Goal: Information Seeking & Learning: Learn about a topic

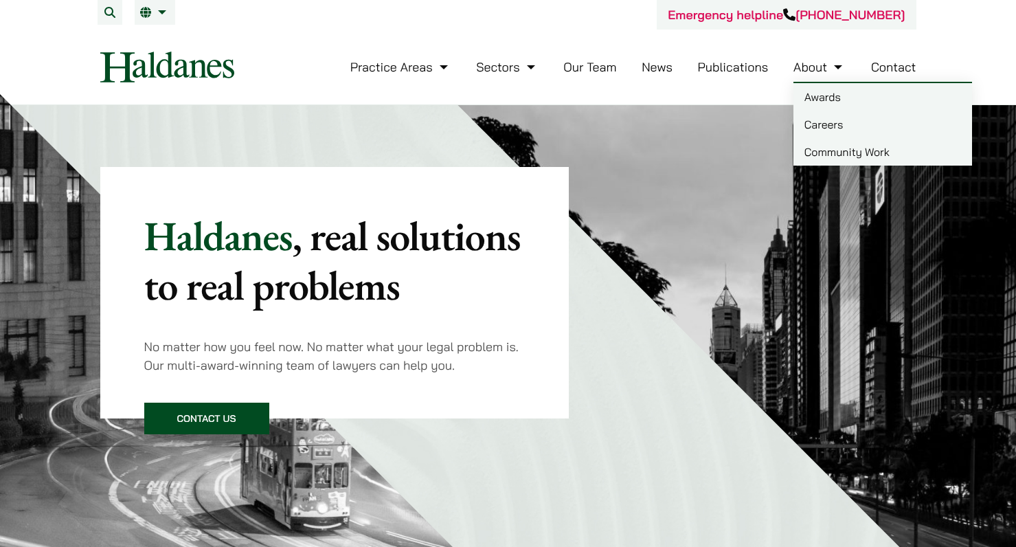
click at [832, 124] on link "Careers" at bounding box center [882, 124] width 179 height 27
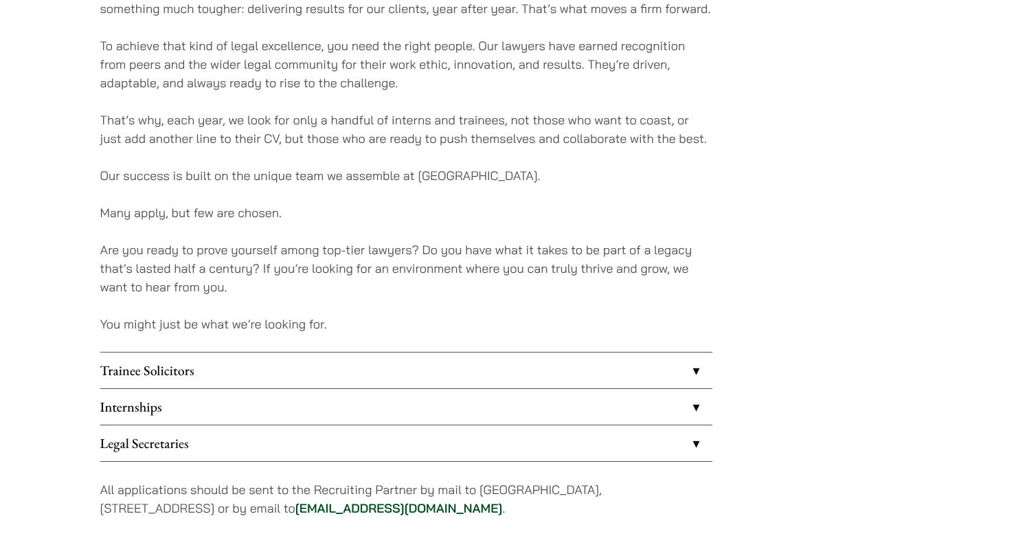
scroll to position [1028, 0]
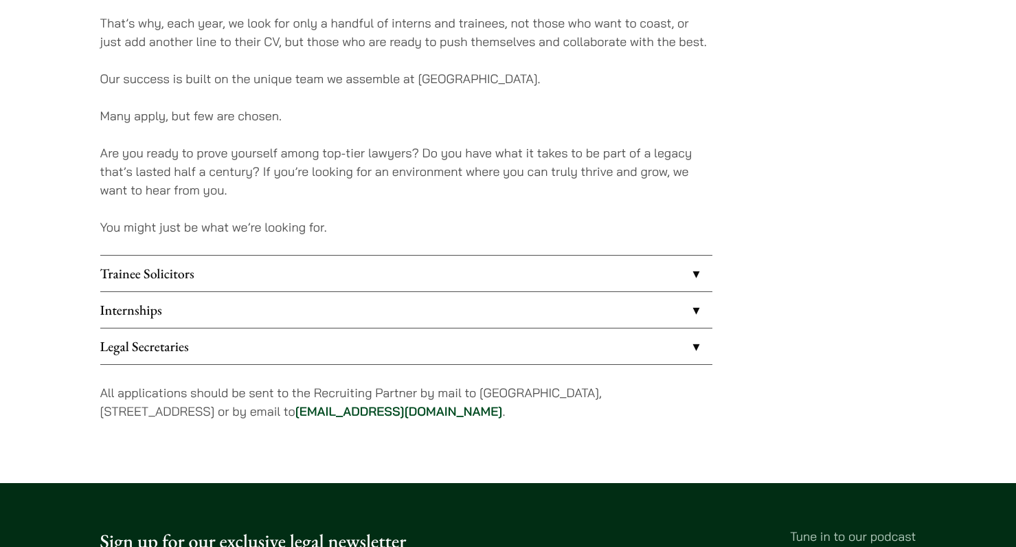
click at [685, 278] on link "Trainee Solicitors" at bounding box center [406, 273] width 612 height 36
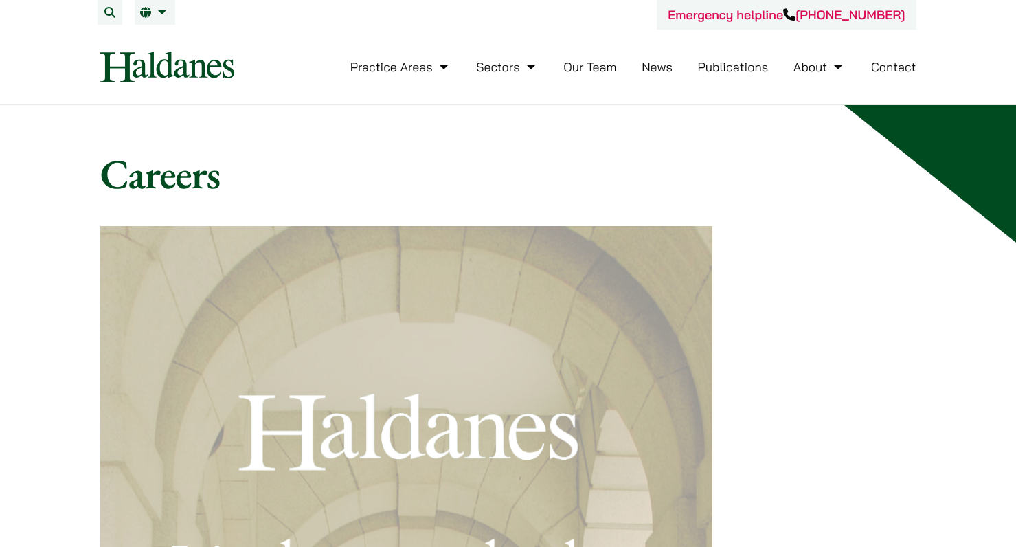
click at [591, 70] on link "Our Team" at bounding box center [589, 67] width 53 height 16
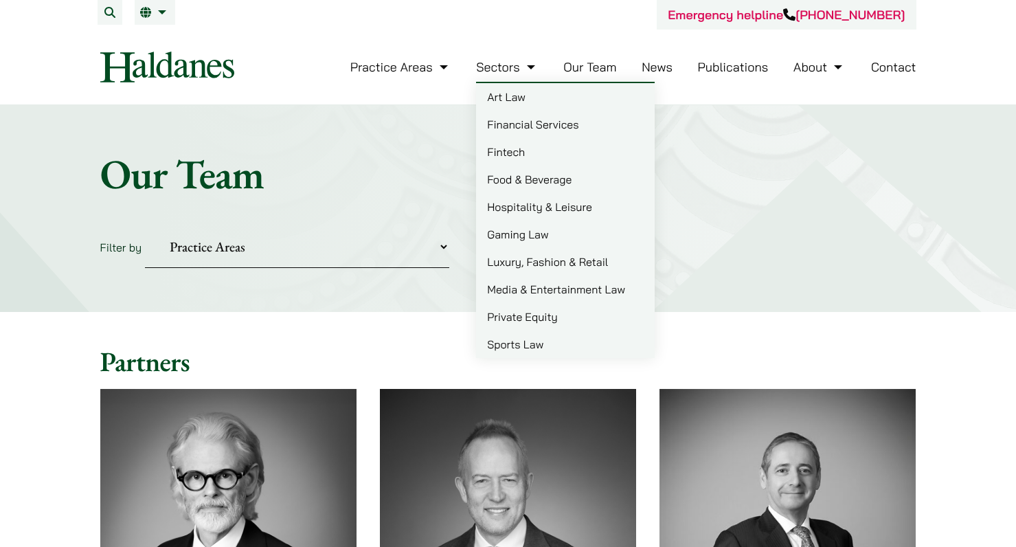
click at [538, 238] on link "Gaming Law" at bounding box center [565, 233] width 179 height 27
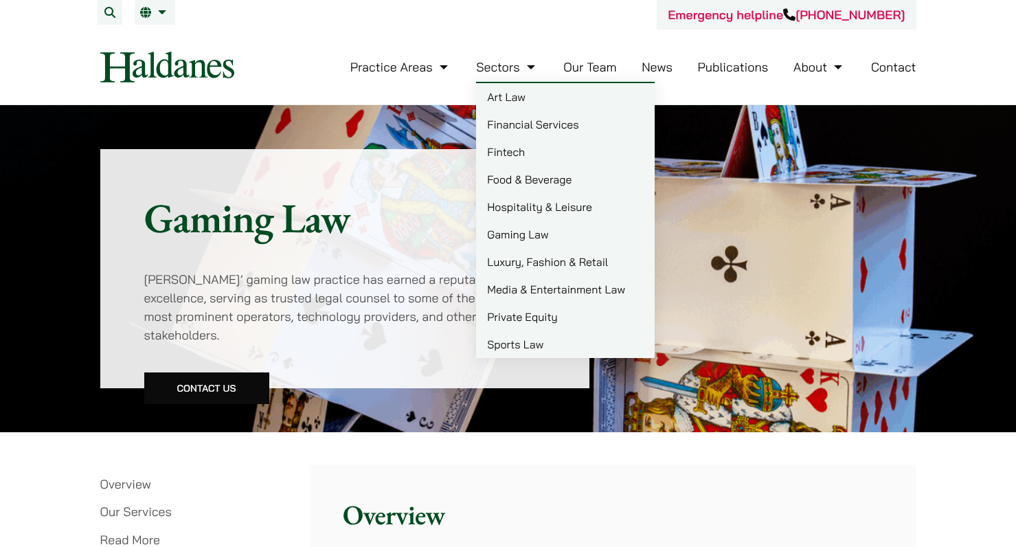
click at [560, 266] on link "Luxury, Fashion & Retail" at bounding box center [565, 261] width 179 height 27
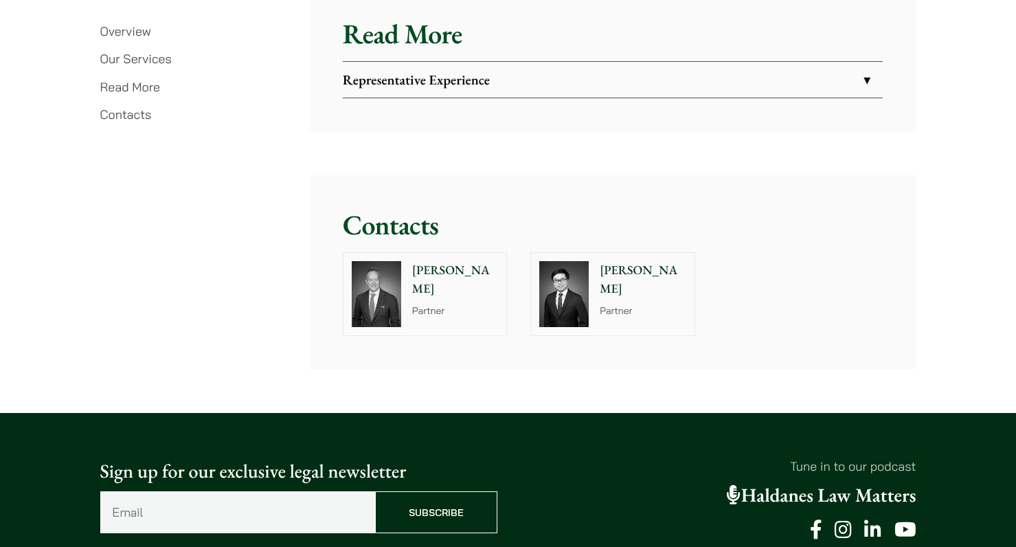
scroll to position [2028, 0]
